Goal: Check status: Check status

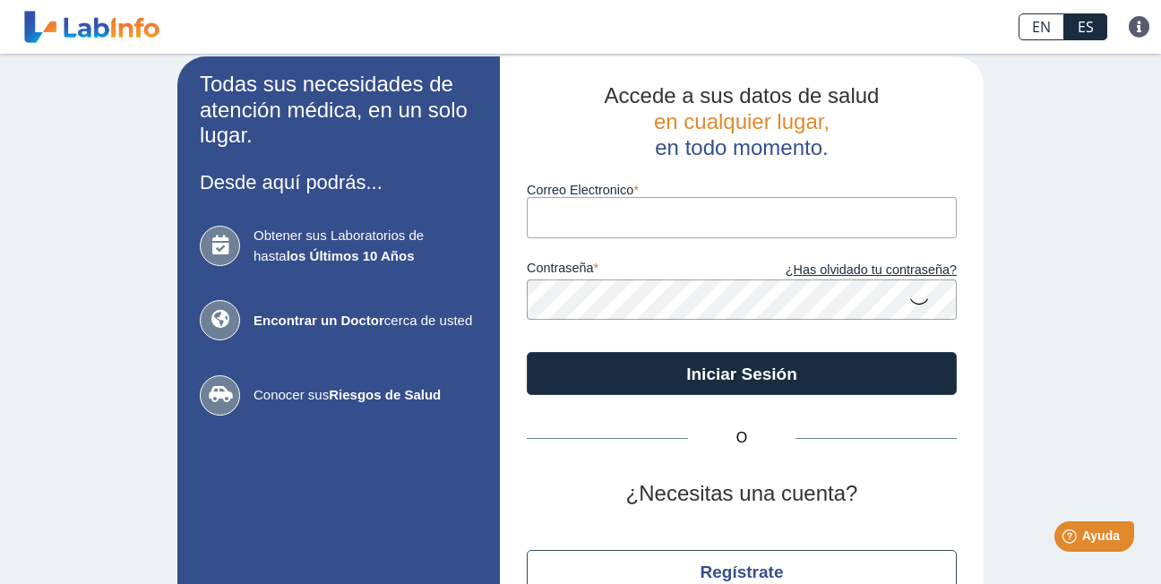
click at [575, 196] on label "Correo Electronico" at bounding box center [742, 190] width 430 height 14
click at [575, 197] on input "Correo Electronico" at bounding box center [742, 217] width 430 height 40
type input "[EMAIL_ADDRESS][DOMAIN_NAME]"
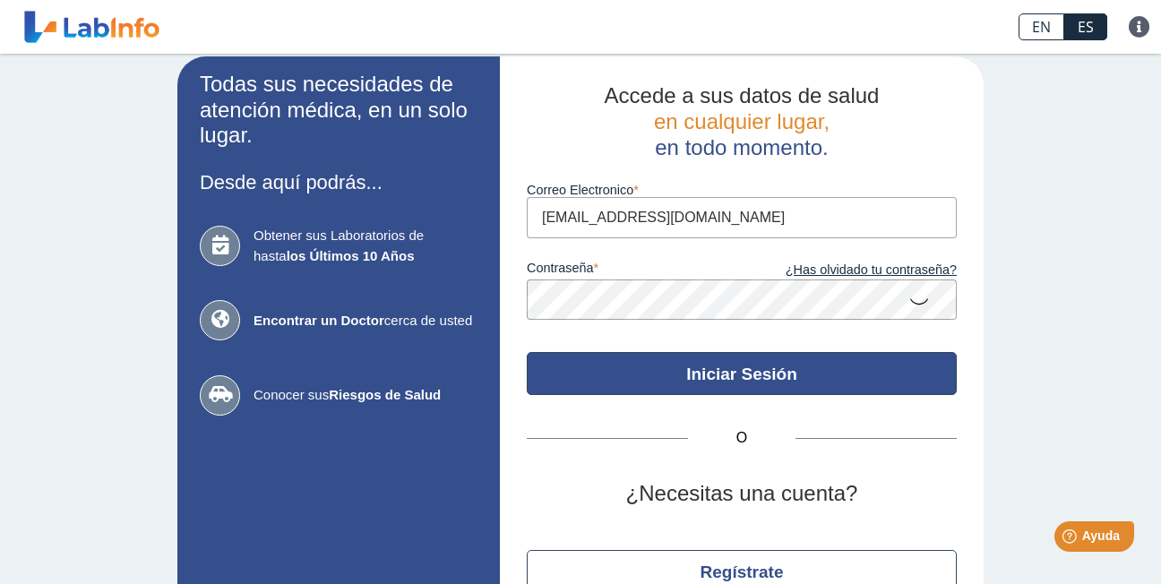
click at [704, 362] on button "Iniciar Sesión" at bounding box center [742, 373] width 430 height 43
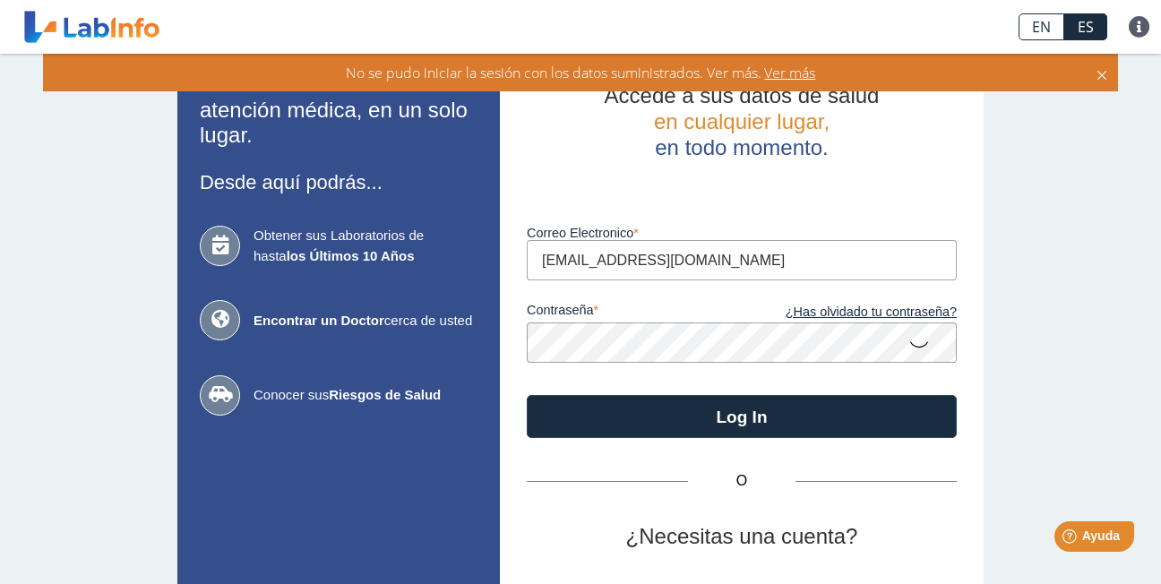
click at [917, 346] on icon at bounding box center [920, 343] width 22 height 35
click at [527, 395] on button "Log In" at bounding box center [742, 416] width 430 height 43
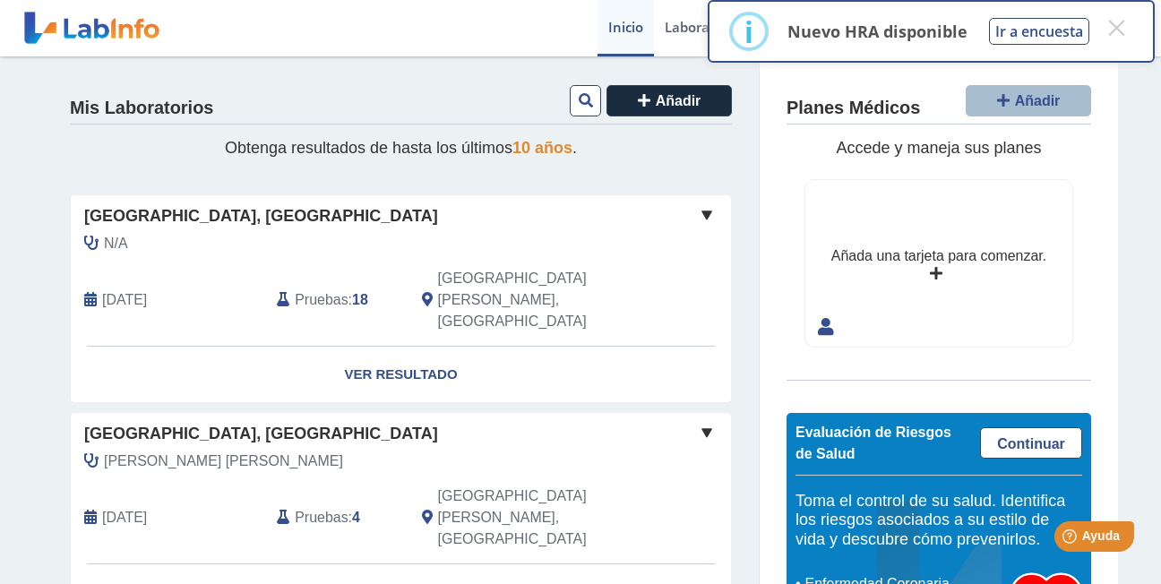
click at [905, 297] on div "Añada una tarjeta para comenzar." at bounding box center [938, 263] width 267 height 167
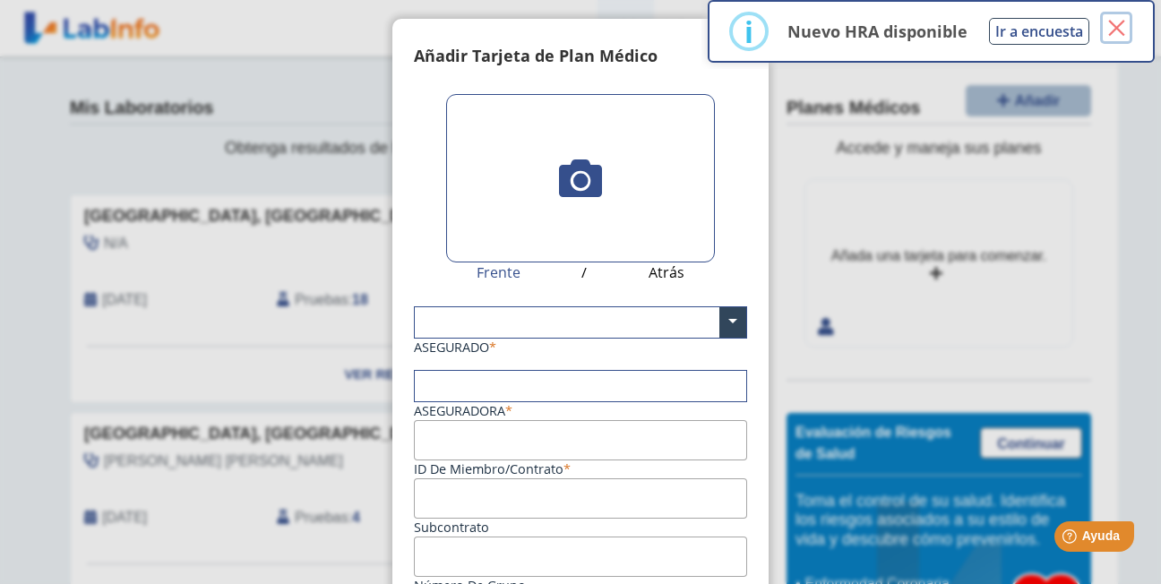
click at [1117, 23] on button "×" at bounding box center [1116, 28] width 32 height 32
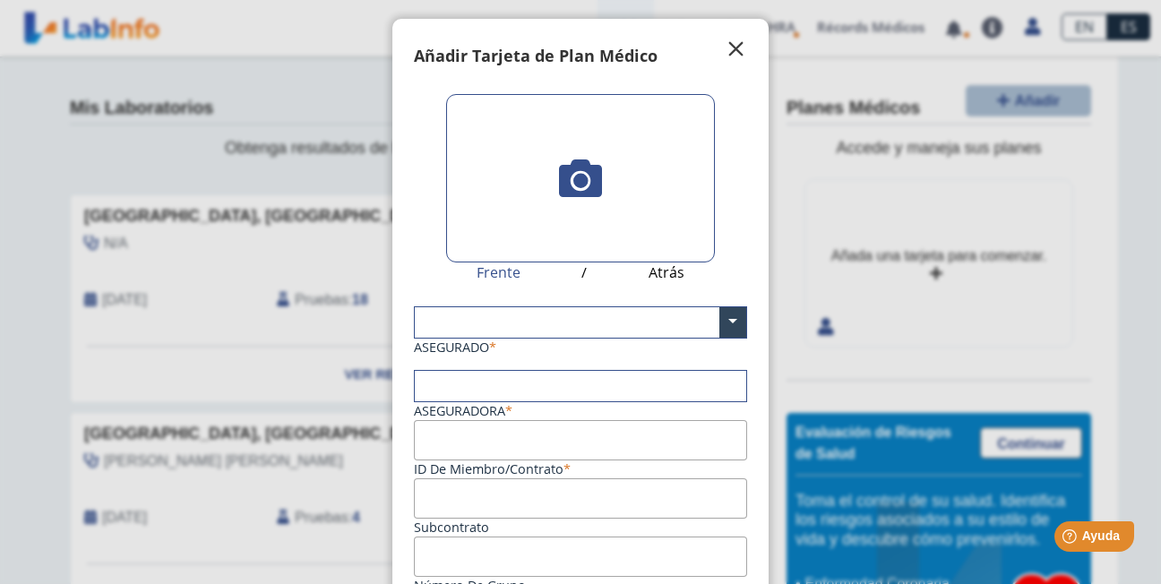
click at [726, 52] on span "" at bounding box center [737, 50] width 22 height 22
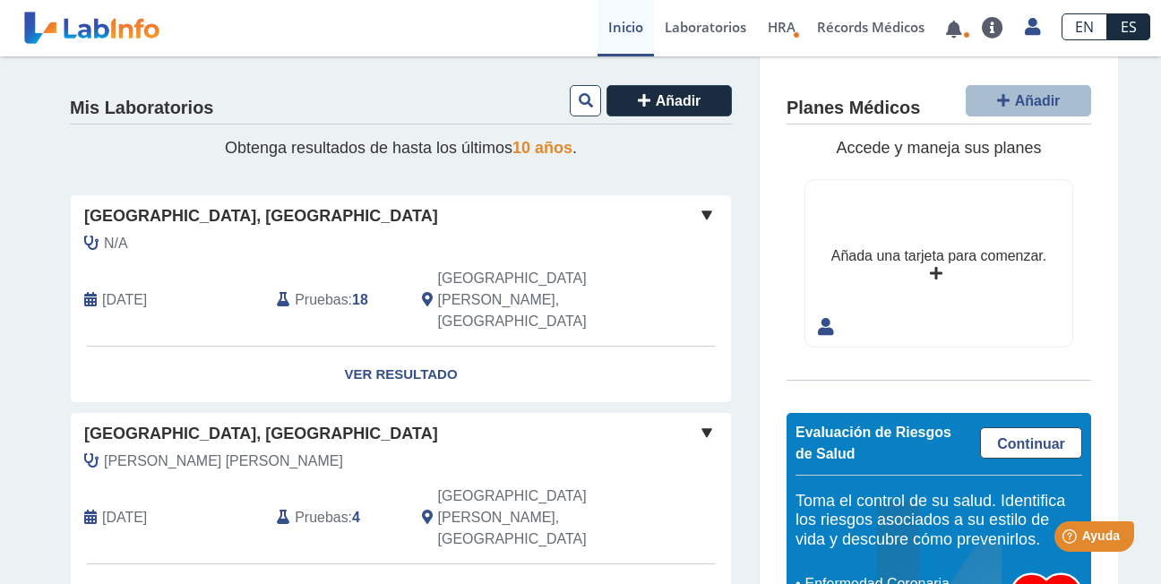
click at [266, 278] on div "Pruebas : 18" at bounding box center [335, 300] width 144 height 65
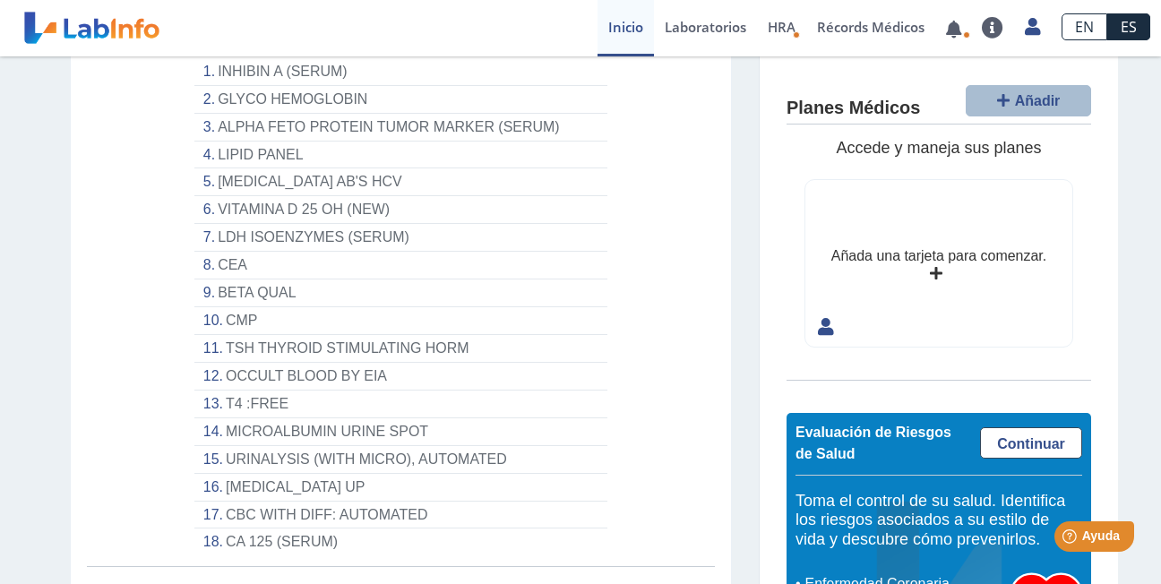
scroll to position [538, 0]
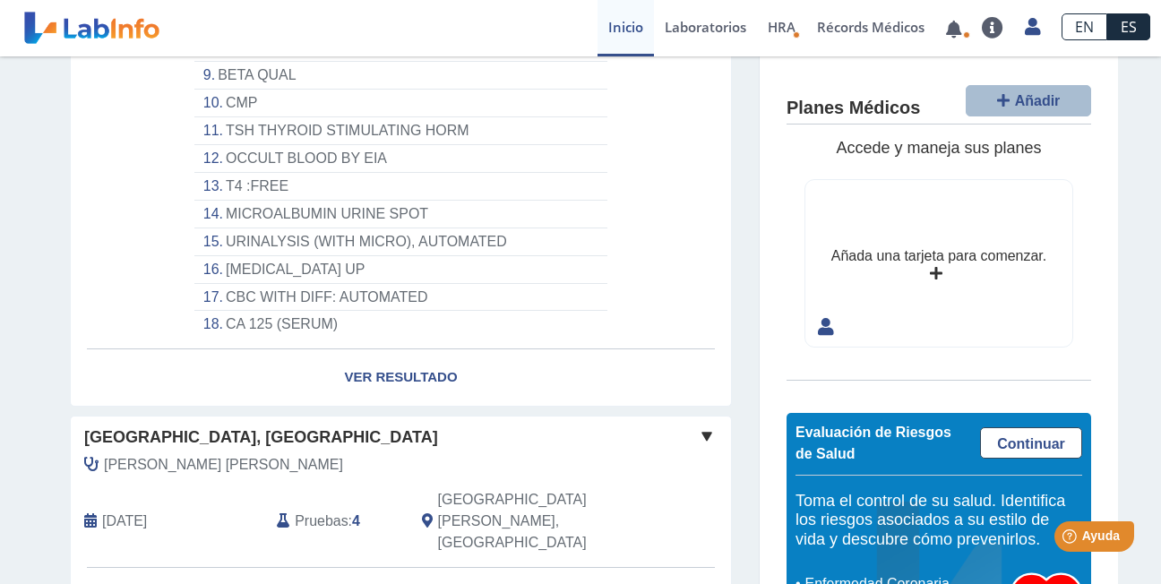
click at [375, 349] on link "Ver Resultado" at bounding box center [401, 377] width 660 height 56
